Goal: Transaction & Acquisition: Book appointment/travel/reservation

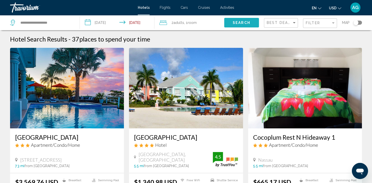
click at [244, 25] on span "Search" at bounding box center [241, 23] width 18 height 4
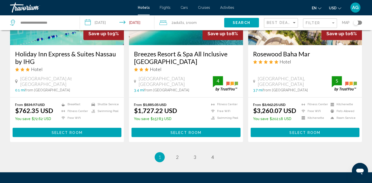
scroll to position [687, 0]
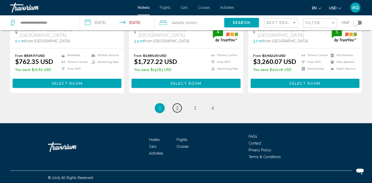
click at [177, 106] on span "2" at bounding box center [177, 108] width 3 height 6
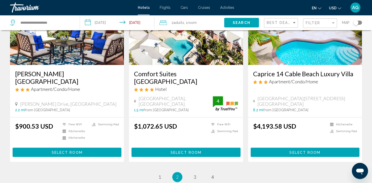
scroll to position [614, 0]
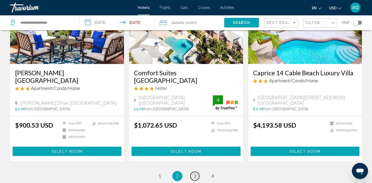
click at [194, 173] on span "3" at bounding box center [194, 176] width 3 height 6
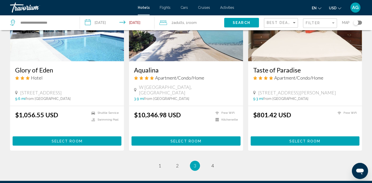
scroll to position [624, 0]
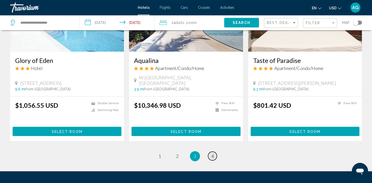
click at [214, 151] on link "page 4" at bounding box center [212, 155] width 9 height 9
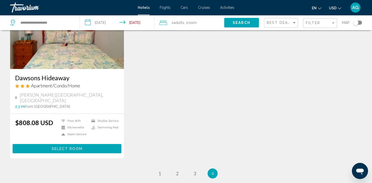
scroll to position [121, 0]
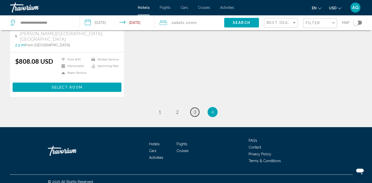
click at [195, 109] on span "3" at bounding box center [194, 112] width 3 height 6
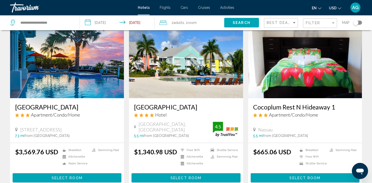
scroll to position [40, 0]
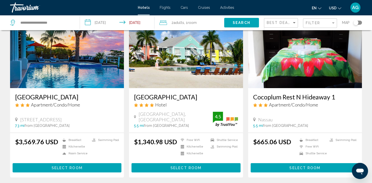
click at [308, 166] on span "Select Room" at bounding box center [304, 168] width 31 height 4
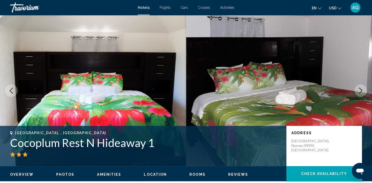
click at [359, 90] on icon "Next image" at bounding box center [360, 91] width 6 height 6
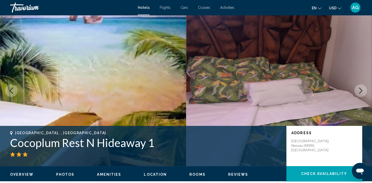
click at [359, 90] on icon "Next image" at bounding box center [360, 91] width 6 height 6
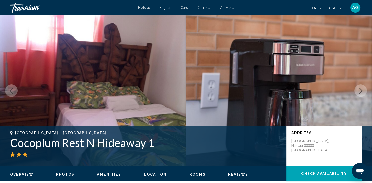
click at [359, 90] on icon "Next image" at bounding box center [360, 91] width 6 height 6
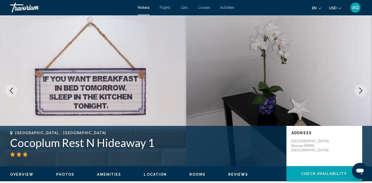
click at [359, 90] on icon "Next image" at bounding box center [360, 91] width 6 height 6
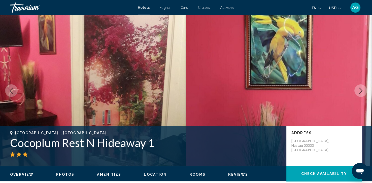
click at [359, 90] on icon "Next image" at bounding box center [360, 91] width 6 height 6
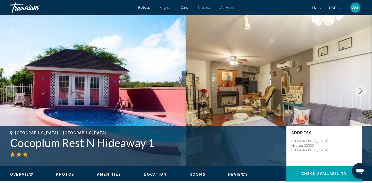
click at [359, 90] on icon "Next image" at bounding box center [360, 91] width 6 height 6
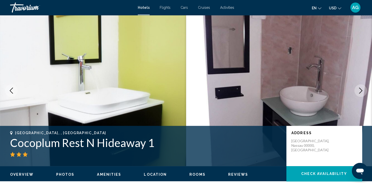
click at [359, 90] on icon "Next image" at bounding box center [360, 91] width 6 height 6
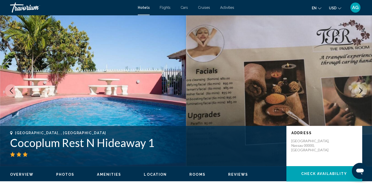
click at [359, 90] on icon "Next image" at bounding box center [360, 91] width 6 height 6
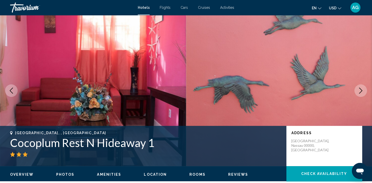
click at [359, 90] on icon "Next image" at bounding box center [360, 91] width 6 height 6
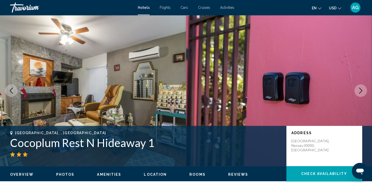
click at [359, 90] on icon "Next image" at bounding box center [360, 91] width 6 height 6
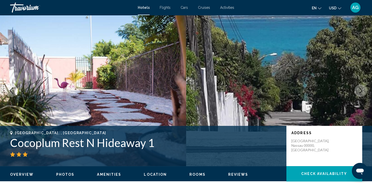
click at [358, 89] on icon "Next image" at bounding box center [360, 91] width 6 height 6
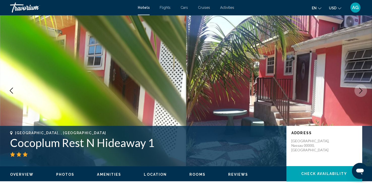
click at [358, 89] on icon "Next image" at bounding box center [360, 91] width 6 height 6
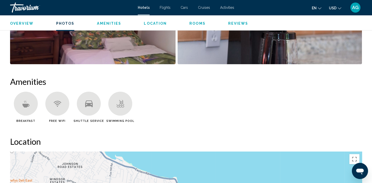
scroll to position [342, 0]
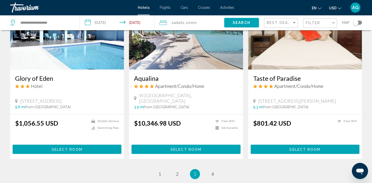
scroll to position [614, 0]
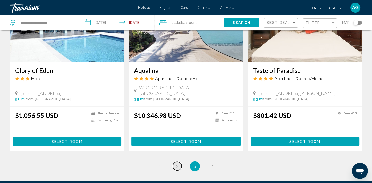
click at [177, 163] on span "2" at bounding box center [177, 166] width 3 height 6
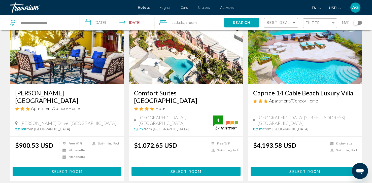
scroll to position [604, 0]
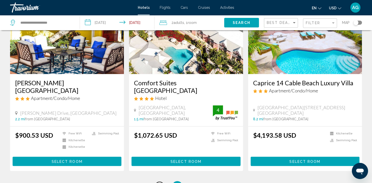
click at [158, 183] on span "1" at bounding box center [159, 186] width 3 height 6
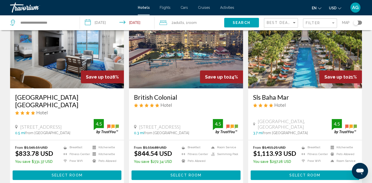
scroll to position [40, 0]
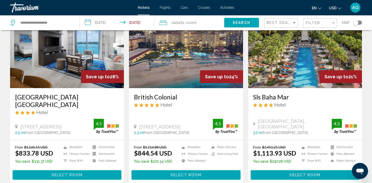
click at [173, 173] on span "Select Room" at bounding box center [185, 175] width 31 height 4
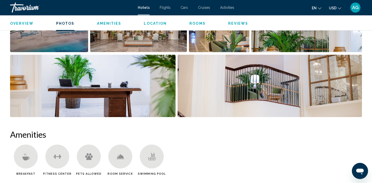
scroll to position [262, 0]
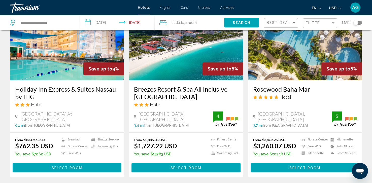
scroll to position [634, 0]
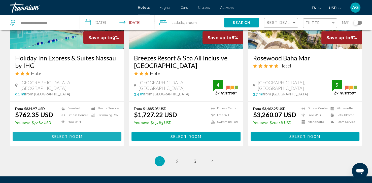
click at [69, 135] on span "Select Room" at bounding box center [67, 136] width 31 height 4
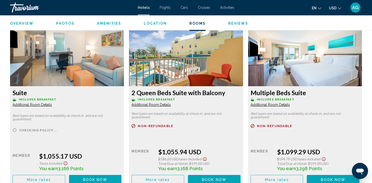
scroll to position [1449, 0]
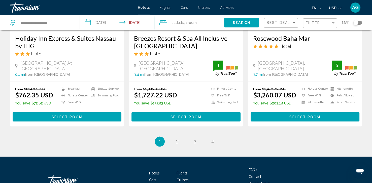
scroll to position [654, 0]
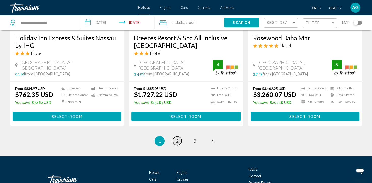
click at [177, 140] on span "2" at bounding box center [177, 141] width 3 height 6
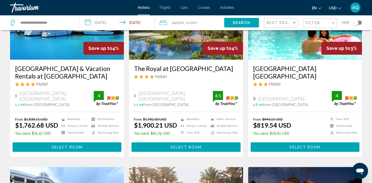
scroll to position [252, 0]
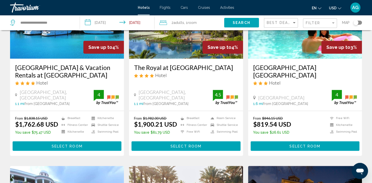
click at [297, 146] on span "Select Room" at bounding box center [304, 146] width 31 height 4
